Goal: Task Accomplishment & Management: Manage account settings

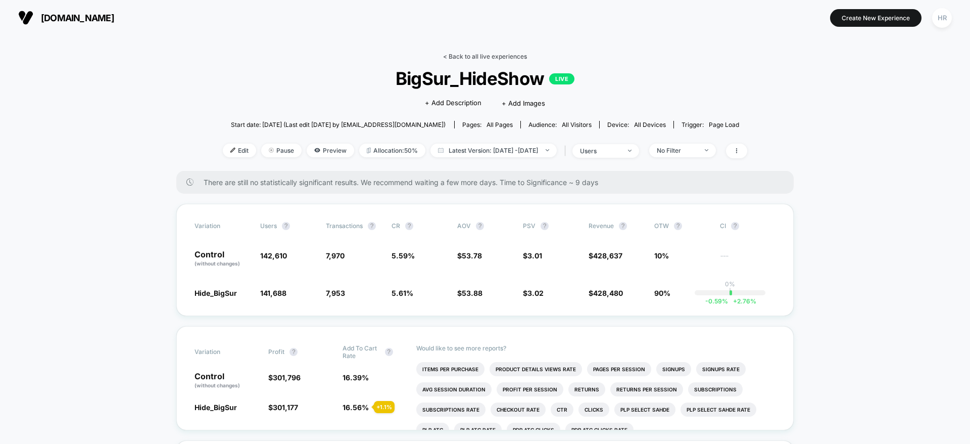
click at [494, 54] on link "< Back to all live experiences" at bounding box center [485, 57] width 84 height 8
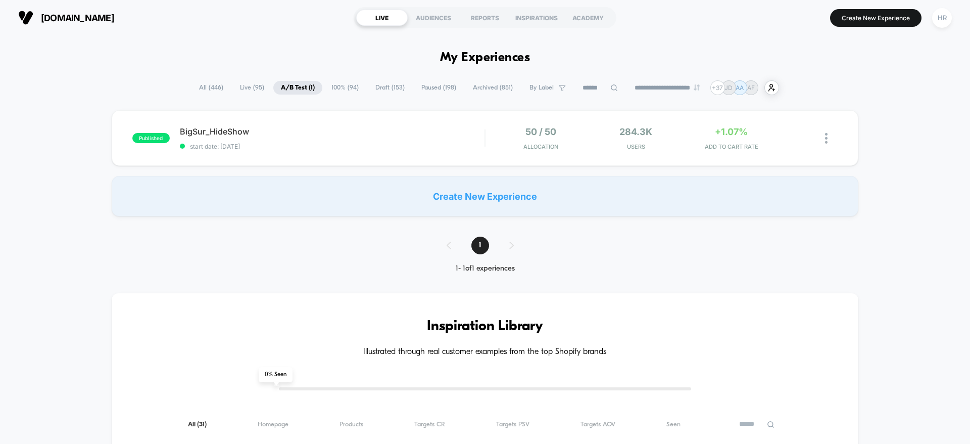
click at [335, 84] on span "100% ( 94 )" at bounding box center [345, 88] width 42 height 14
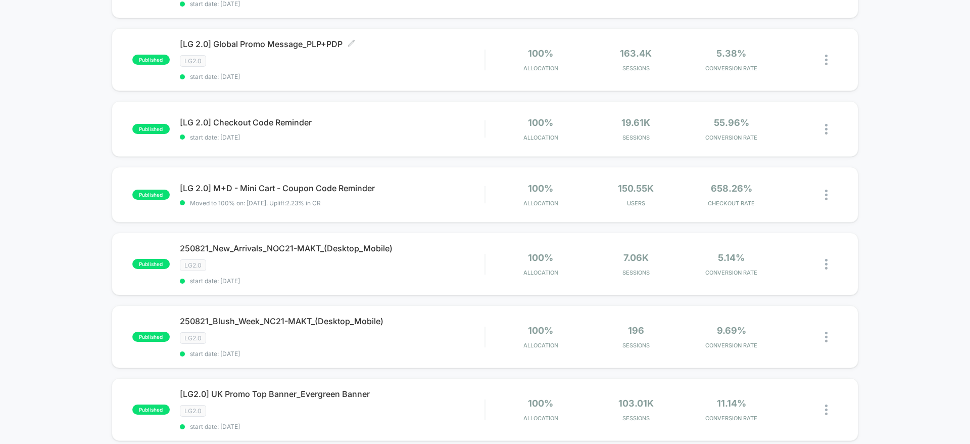
scroll to position [373, 0]
click at [462, 189] on span "[LG 2.0] M+D - Mini Cart - Coupon Code Reminder Click to edit experience details" at bounding box center [332, 188] width 305 height 10
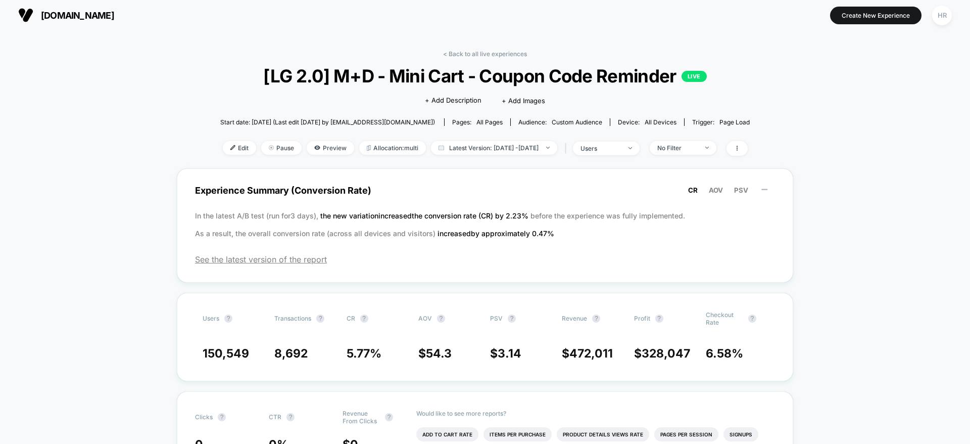
scroll to position [2, 0]
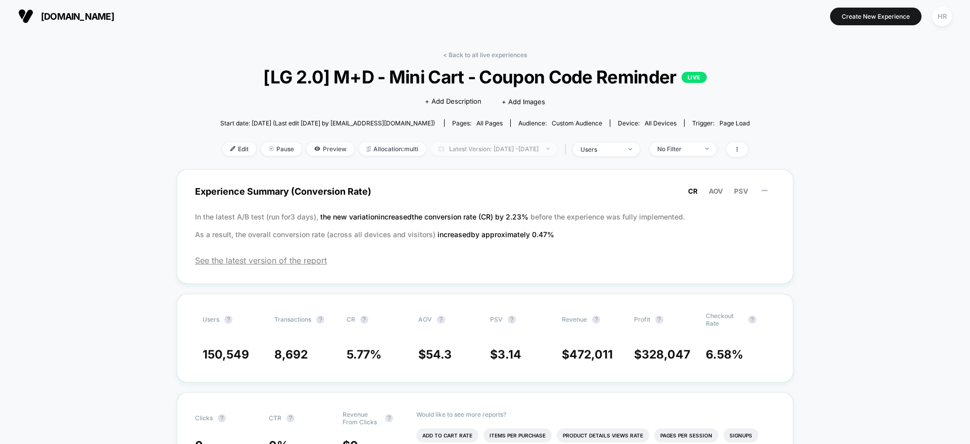
click at [469, 142] on span "Latest Version: [DATE] - [DATE]" at bounding box center [494, 149] width 126 height 14
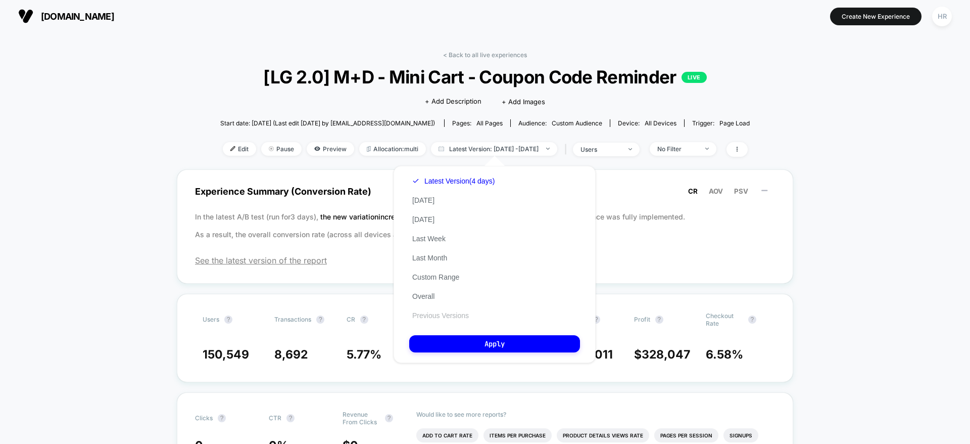
click at [436, 312] on button "Previous Versions" at bounding box center [440, 315] width 63 height 9
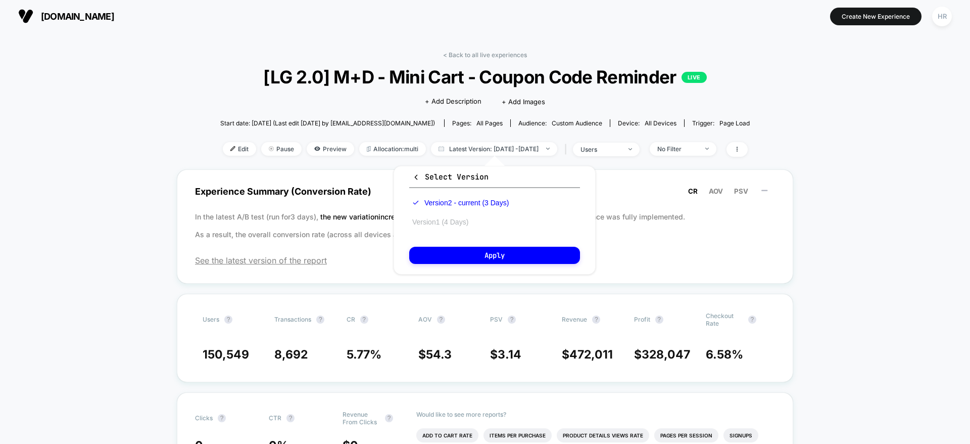
click at [463, 218] on button "Version 1 (4 Days)" at bounding box center [440, 221] width 62 height 9
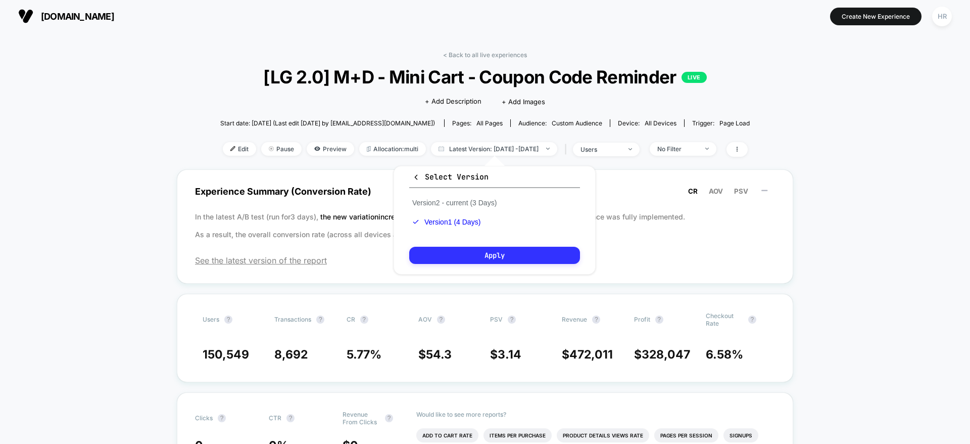
click at [470, 250] on button "Apply" at bounding box center [494, 255] width 171 height 17
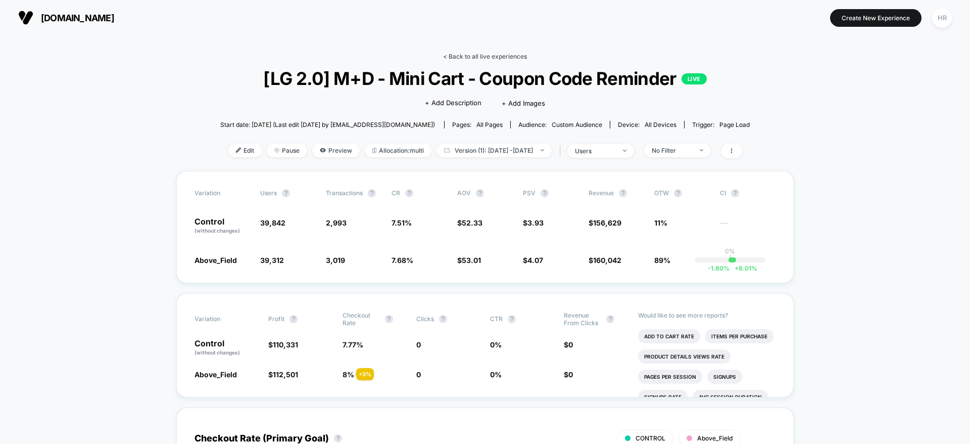
click at [482, 59] on link "< Back to all live experiences" at bounding box center [485, 57] width 84 height 8
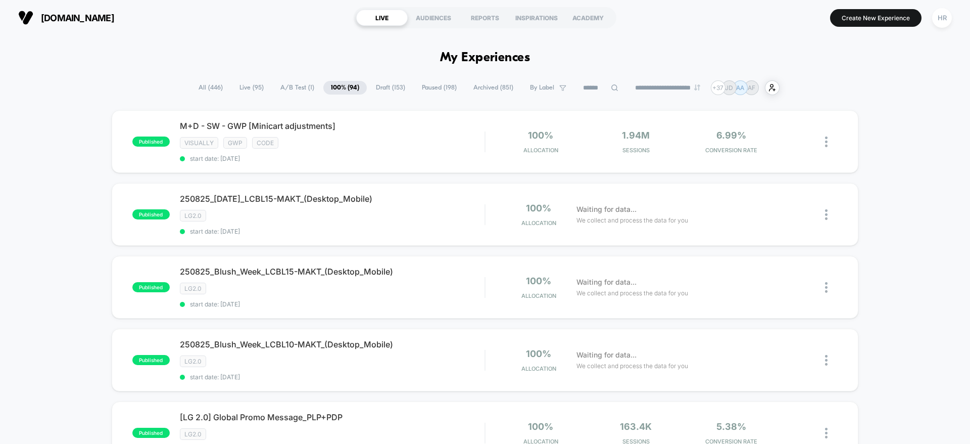
click at [300, 84] on span "A/B Test ( 1 )" at bounding box center [297, 88] width 49 height 14
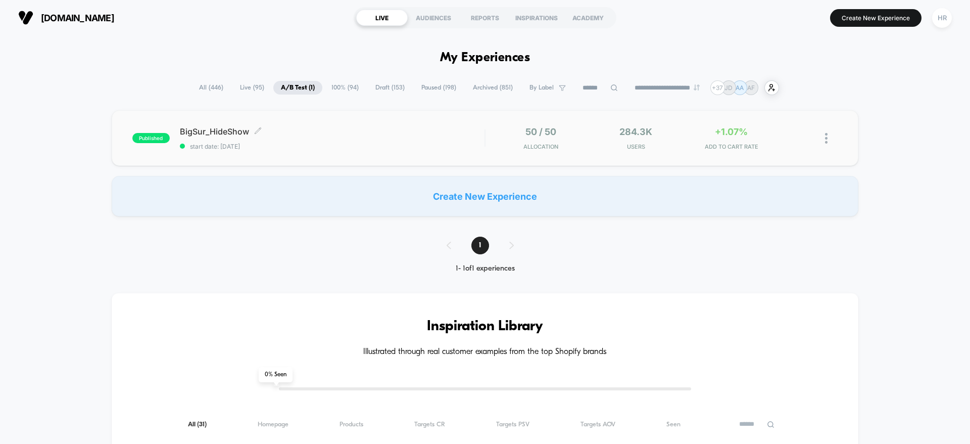
click at [368, 139] on div "BigSur_HideShow Click to edit experience details Click to edit experience detai…" at bounding box center [332, 138] width 305 height 24
